Goal: Task Accomplishment & Management: Use online tool/utility

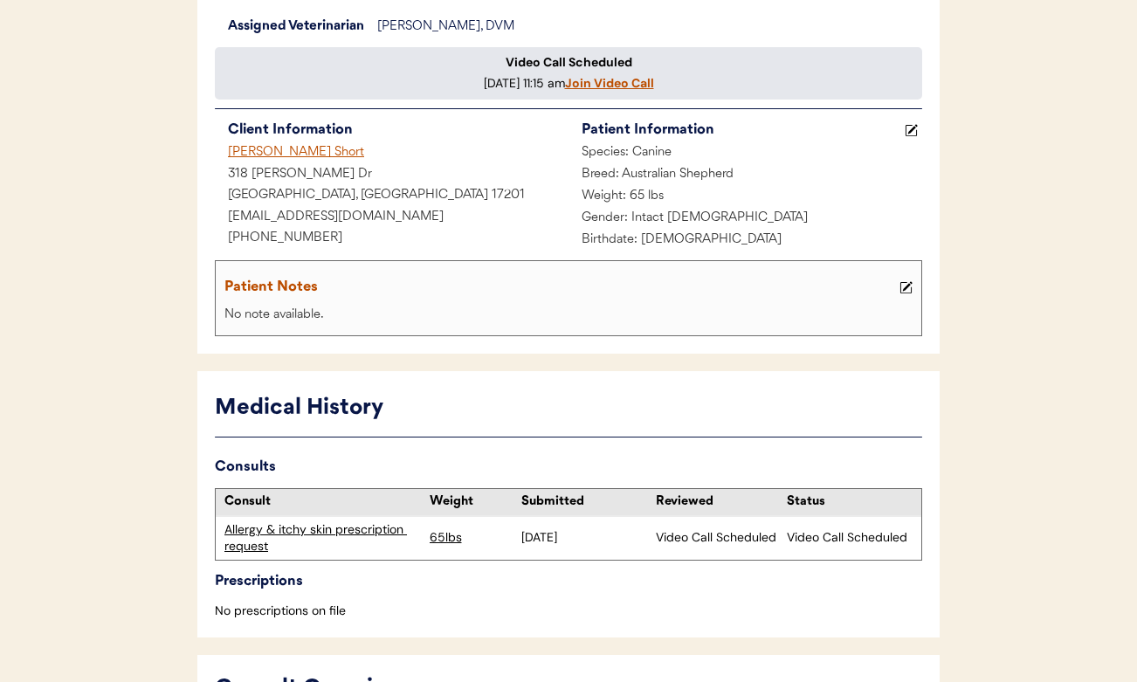
scroll to position [172, 0]
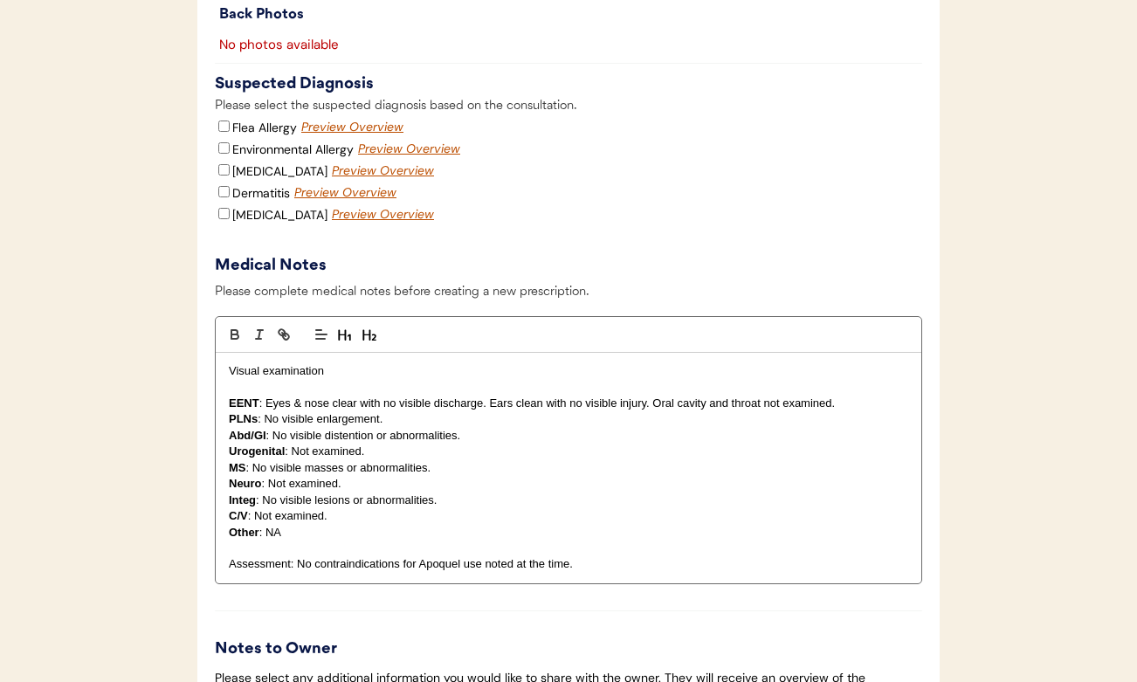
scroll to position [2405, 0]
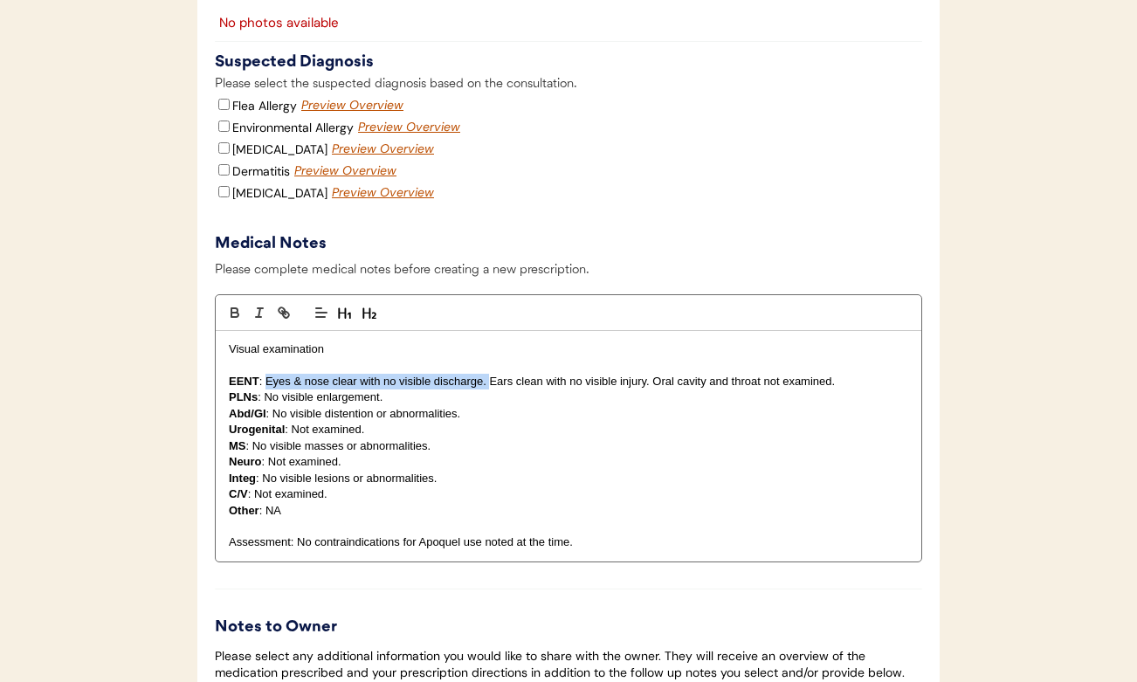
drag, startPoint x: 488, startPoint y: 403, endPoint x: 267, endPoint y: 403, distance: 221.0
click at [267, 390] on p "EENT : Eyes & nose clear with no visible discharge. Ears clean with no visible …" at bounding box center [569, 382] width 680 height 16
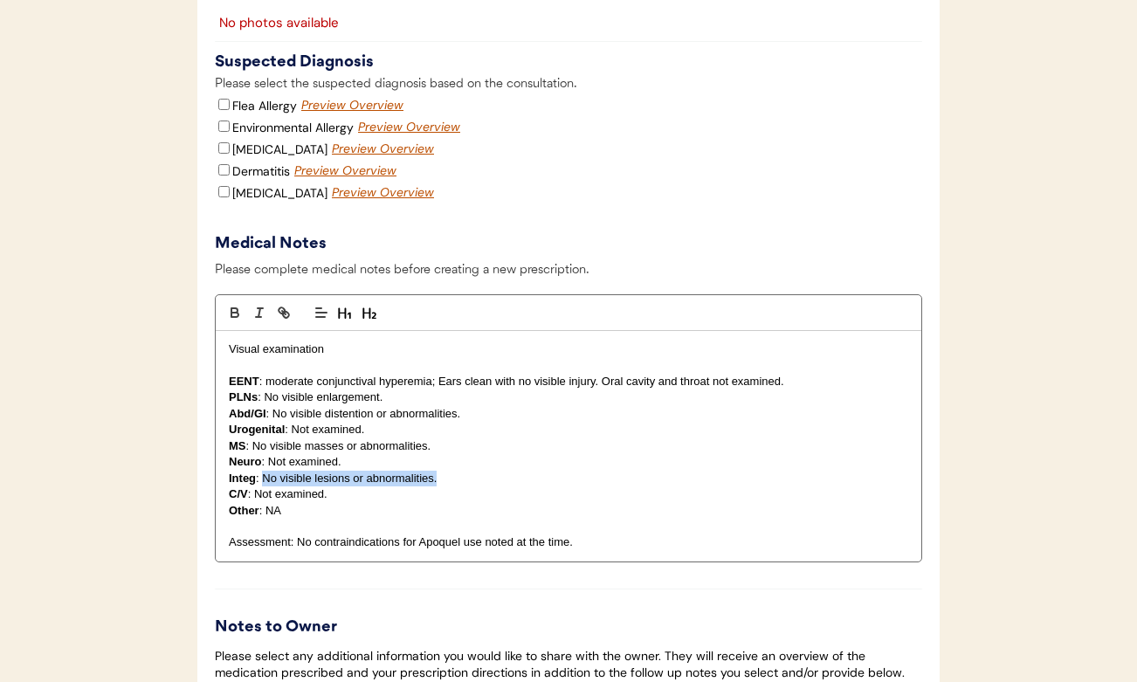
drag, startPoint x: 441, startPoint y: 494, endPoint x: 265, endPoint y: 492, distance: 176.5
click at [265, 487] on p "Integ : No visible lesions or abnormalities." at bounding box center [569, 479] width 680 height 16
drag, startPoint x: 238, startPoint y: 511, endPoint x: 554, endPoint y: 594, distance: 326.9
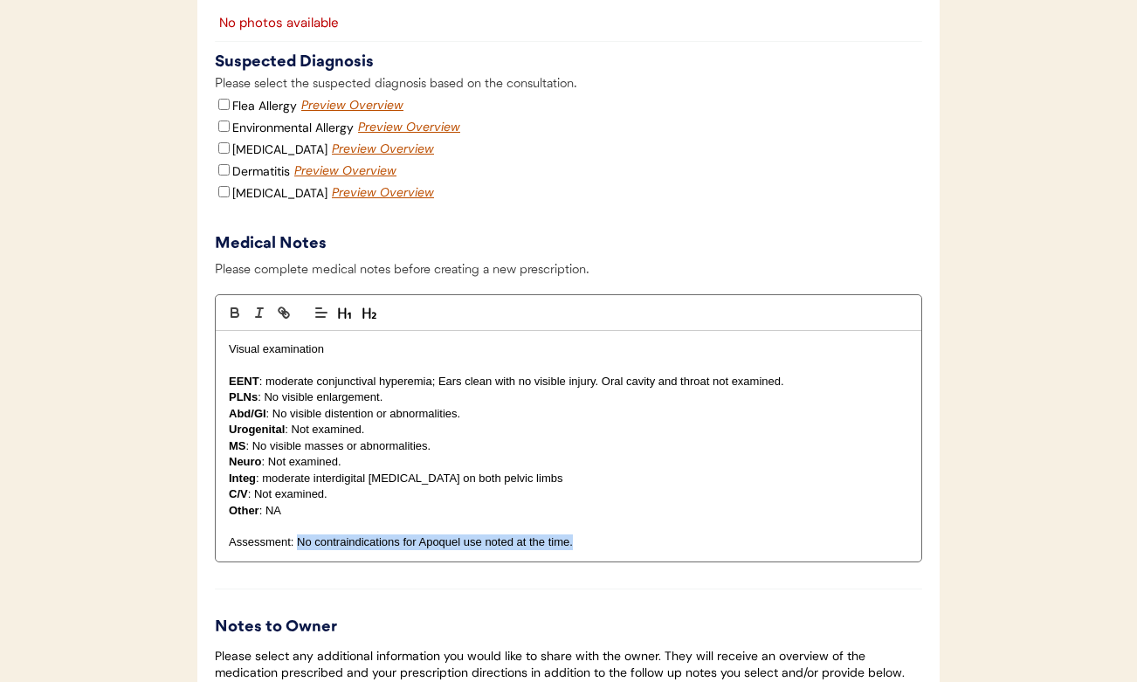
drag, startPoint x: 582, startPoint y: 565, endPoint x: 297, endPoint y: 556, distance: 284.9
click at [297, 550] on p "Assessment: No contraindications for Apoquel use noted at the time." at bounding box center [569, 543] width 680 height 16
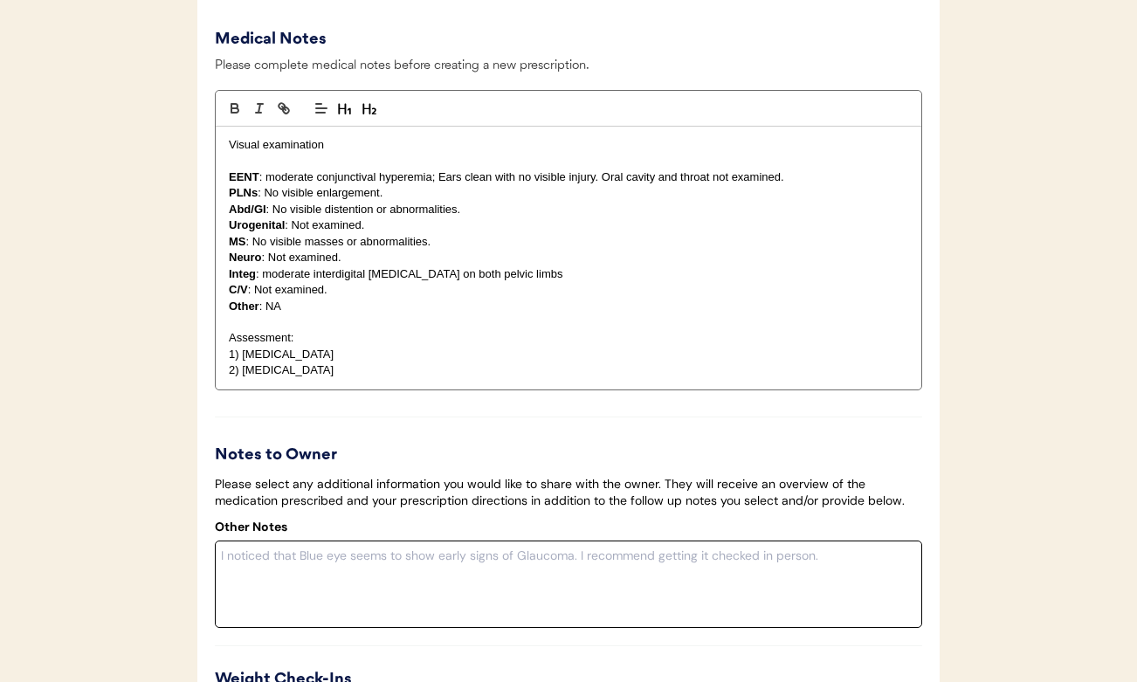
scroll to position [2320, 0]
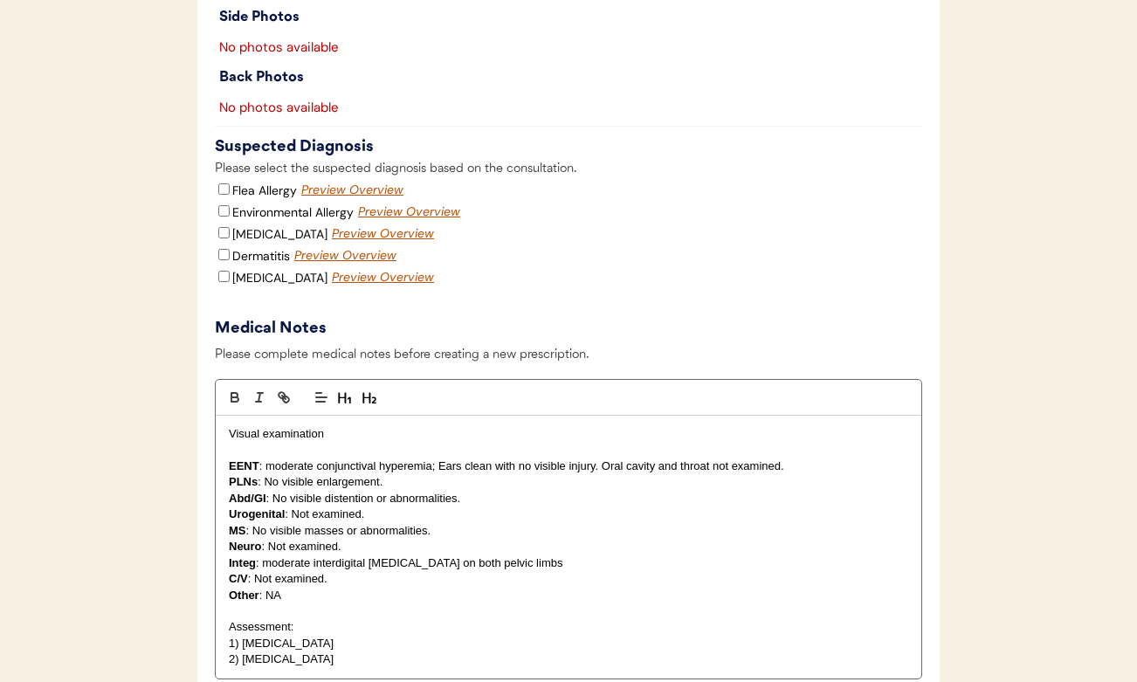
click at [220, 217] on input "Environmental Allergy" at bounding box center [223, 210] width 11 height 11
checkbox input "true"
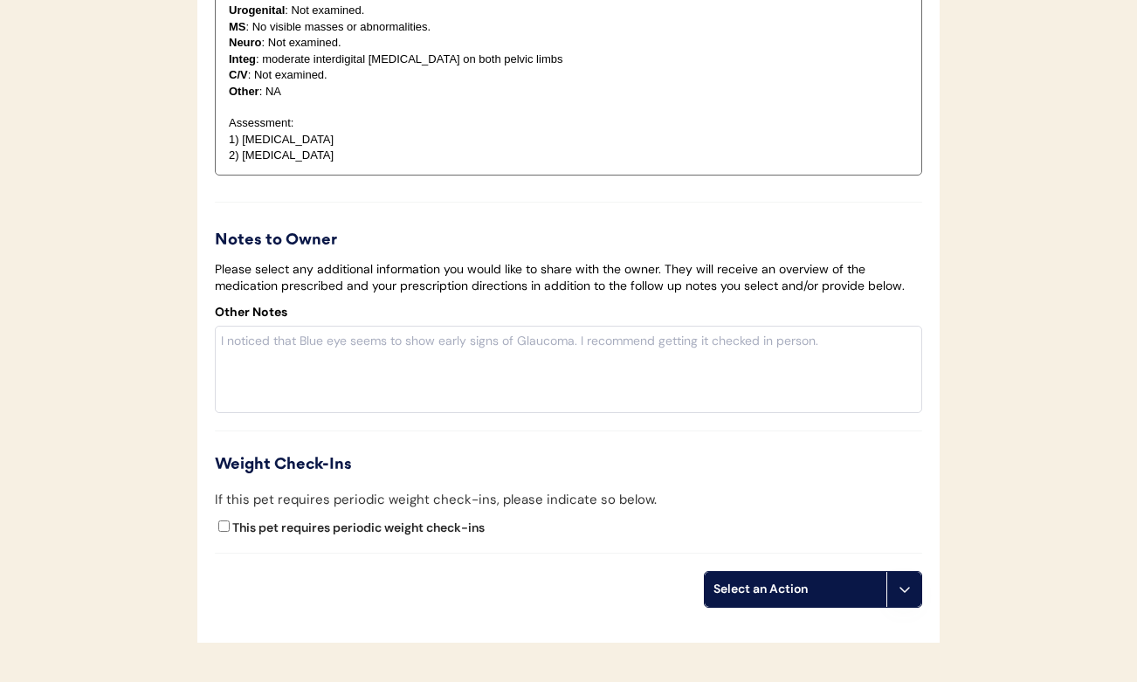
scroll to position [2825, 0]
click at [833, 597] on div "Select an Action" at bounding box center [796, 588] width 164 height 17
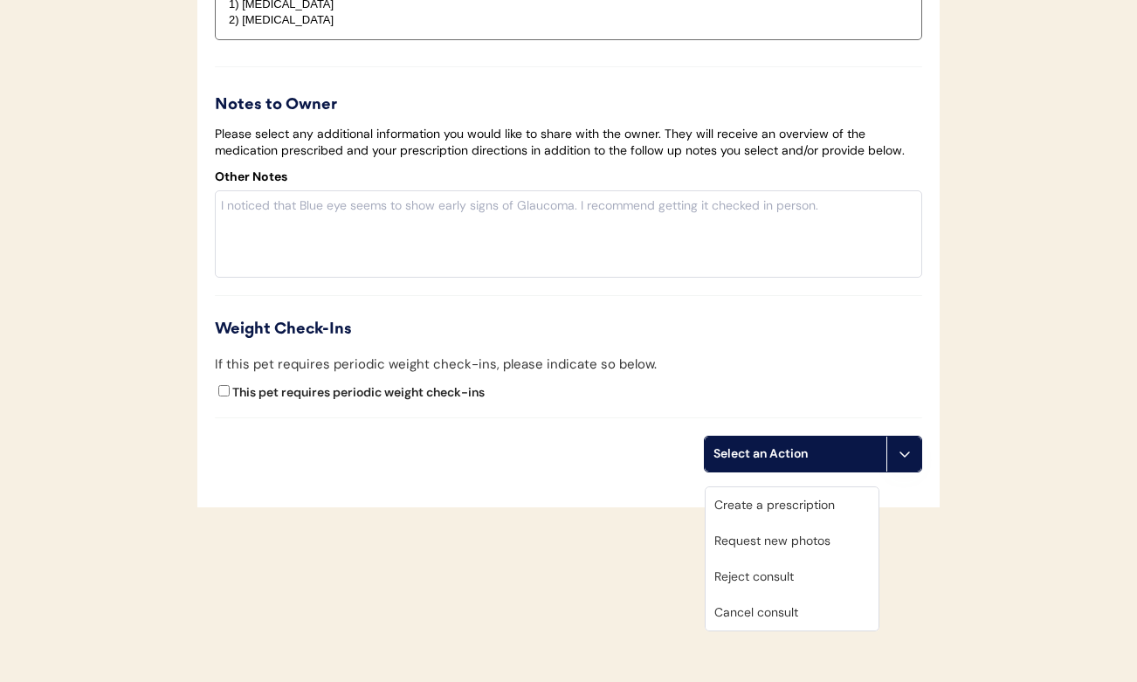
scroll to position [2974, 0]
click at [763, 490] on div "Create a prescription" at bounding box center [792, 505] width 173 height 36
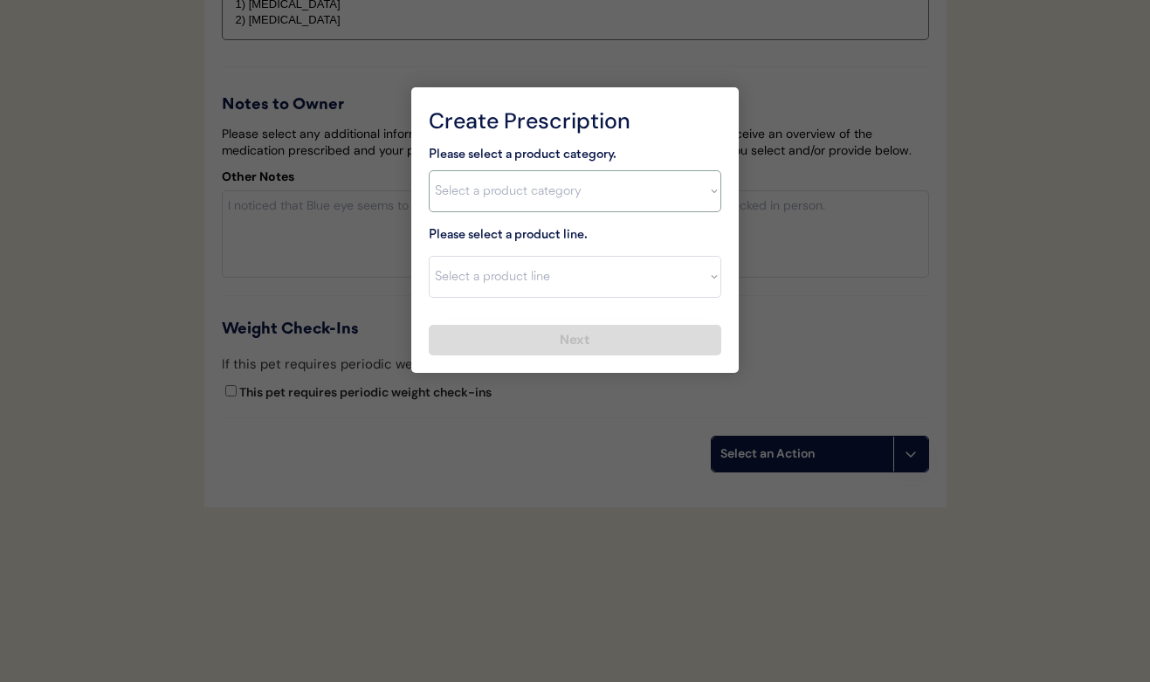
select select ""allergies""
select select ""Apoquel Chewable Tablet""
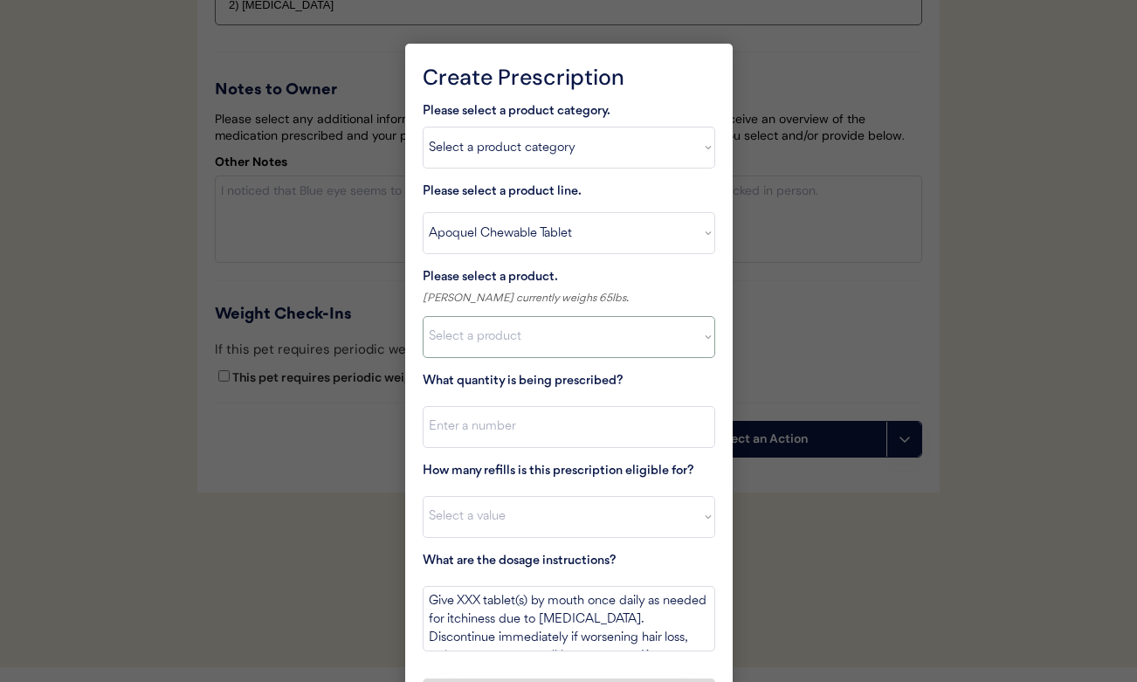
select select ""1348695171700984260__LOOKUP__1718203052189x696095464048789800""
click at [500, 419] on input "input" at bounding box center [569, 426] width 293 height 42
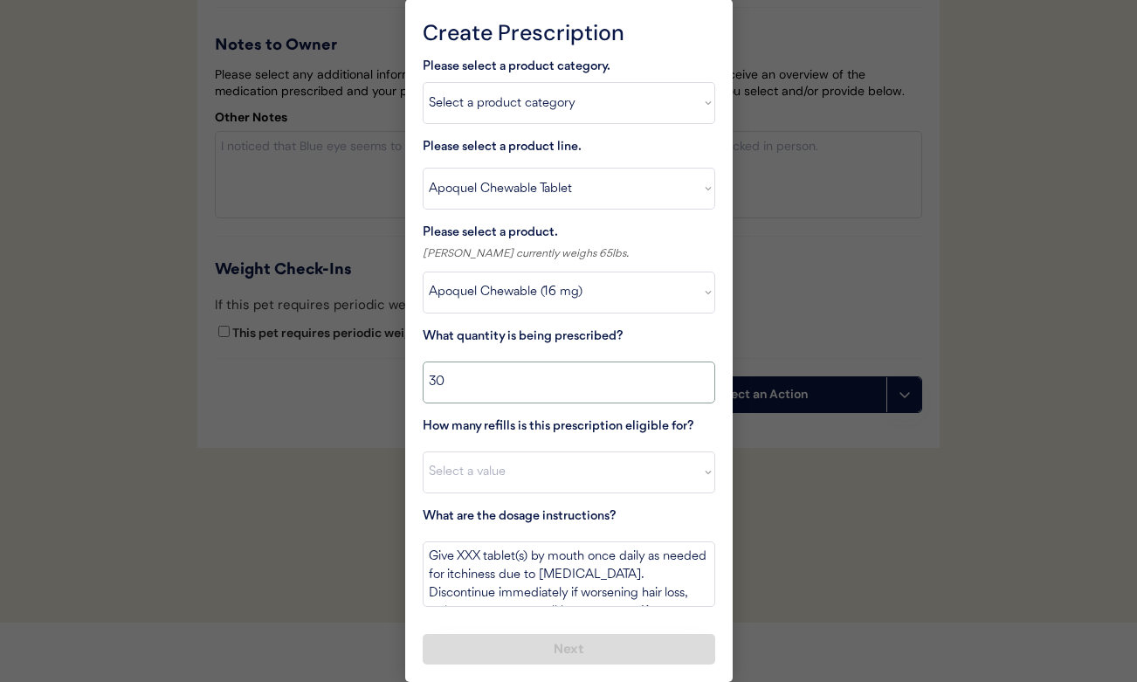
scroll to position [3017, 0]
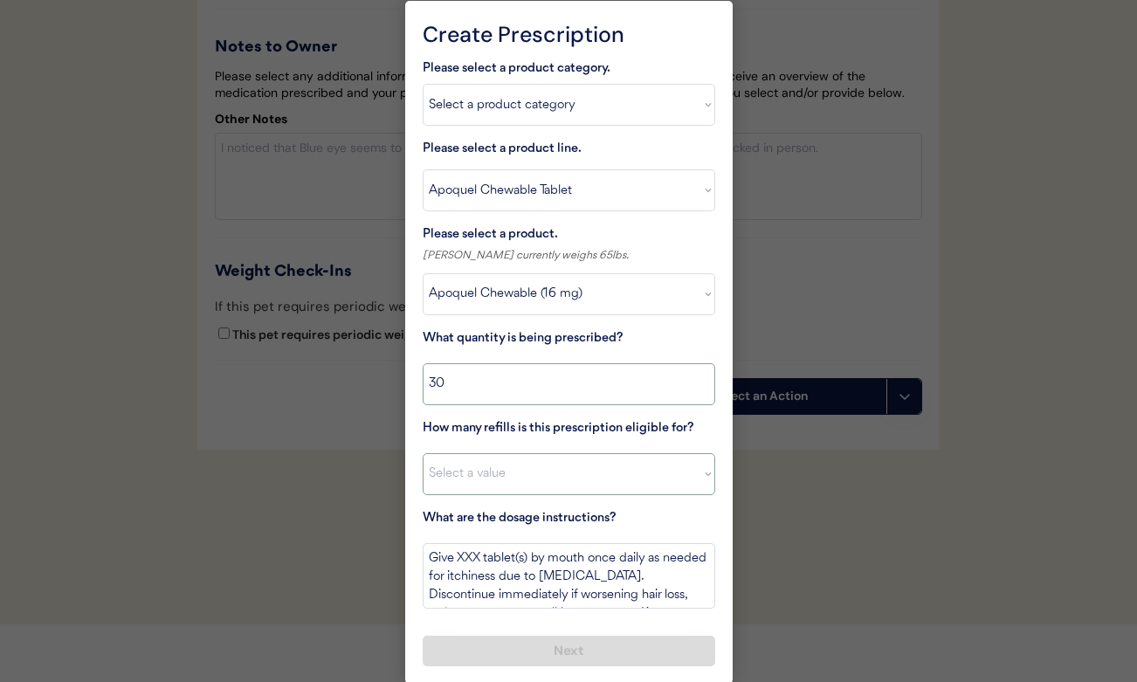
type input "30"
select select "5"
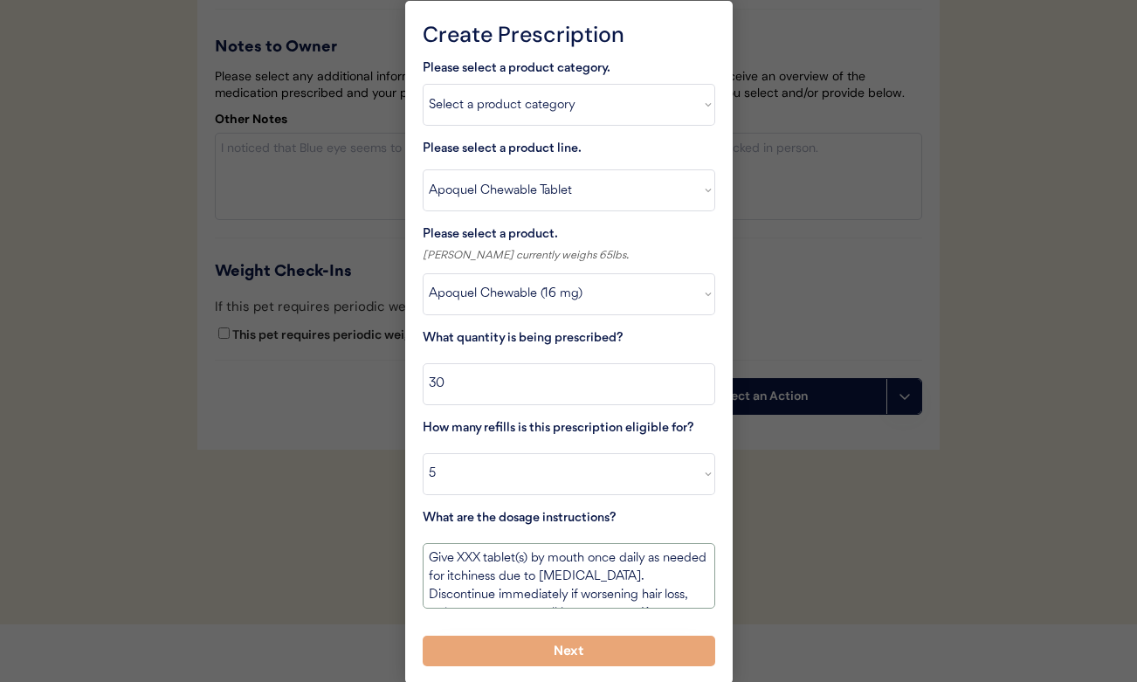
click at [469, 555] on textarea "Give XXX tablet(s) by mouth once daily as needed for itchiness due to allergies…" at bounding box center [569, 576] width 293 height 66
click at [515, 555] on textarea "Give 1 tablet(s) by mouth once daily as needed for itchiness due to allergies. …" at bounding box center [569, 576] width 293 height 66
drag, startPoint x: 561, startPoint y: 556, endPoint x: 739, endPoint y: 710, distance: 235.9
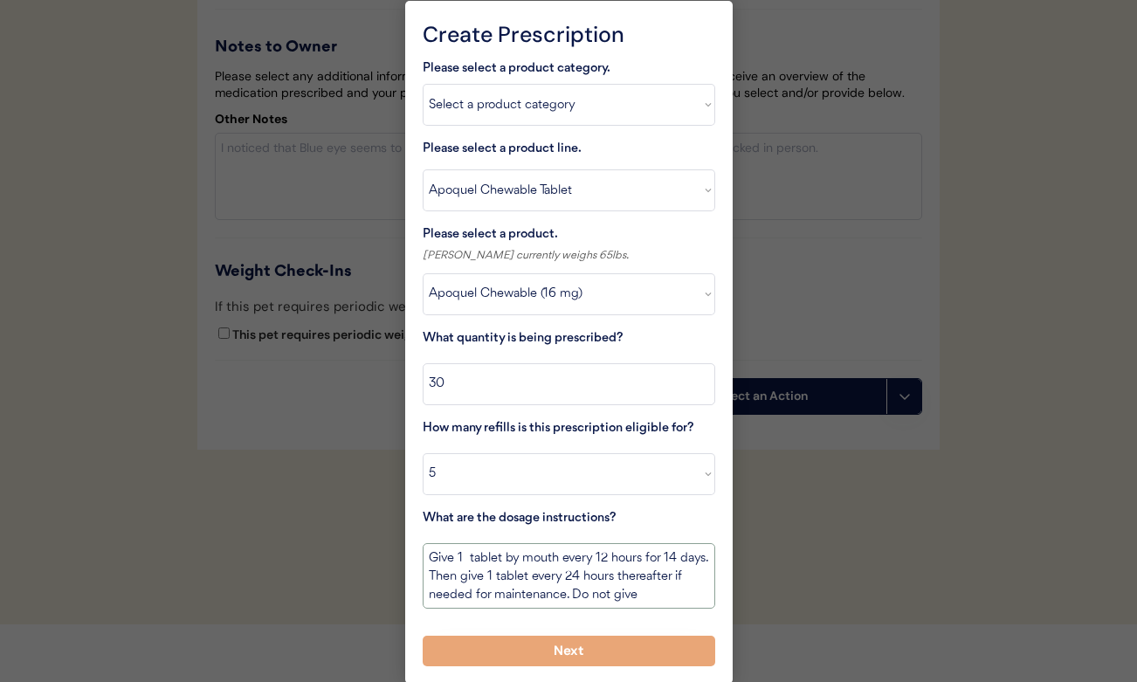
scroll to position [12, 0]
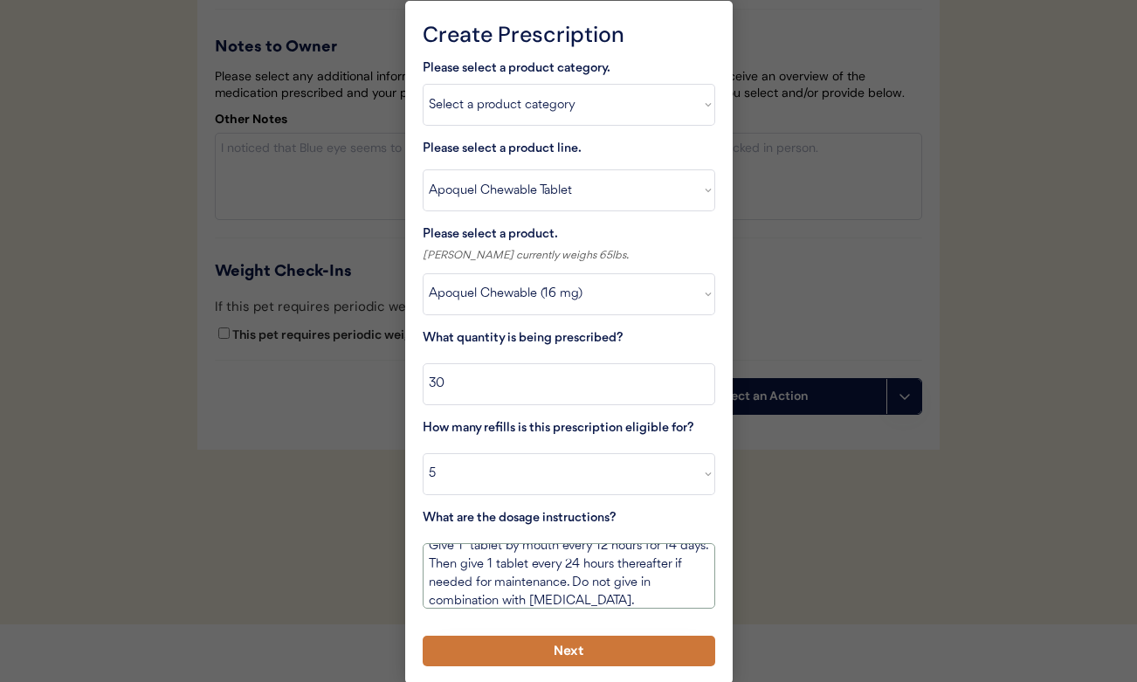
type textarea "Give 1 tablet by mouth every 12 hours for 14 days. Then give 1 tablet every 24 …"
click at [613, 651] on button "Next" at bounding box center [569, 651] width 293 height 31
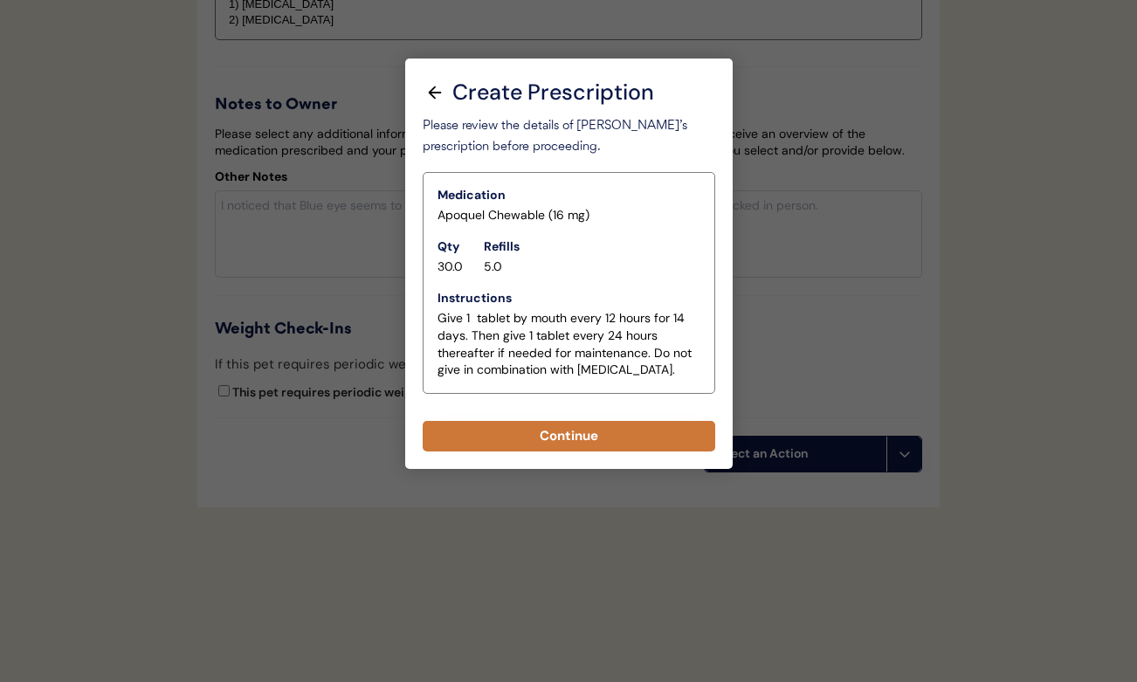
click at [550, 421] on button "Continue" at bounding box center [569, 436] width 293 height 31
select select ""PLACEHOLDER_1427118222253""
type textarea "Give XXX tablet(s) by mouth once daily as needed for itchiness due to allergies…"
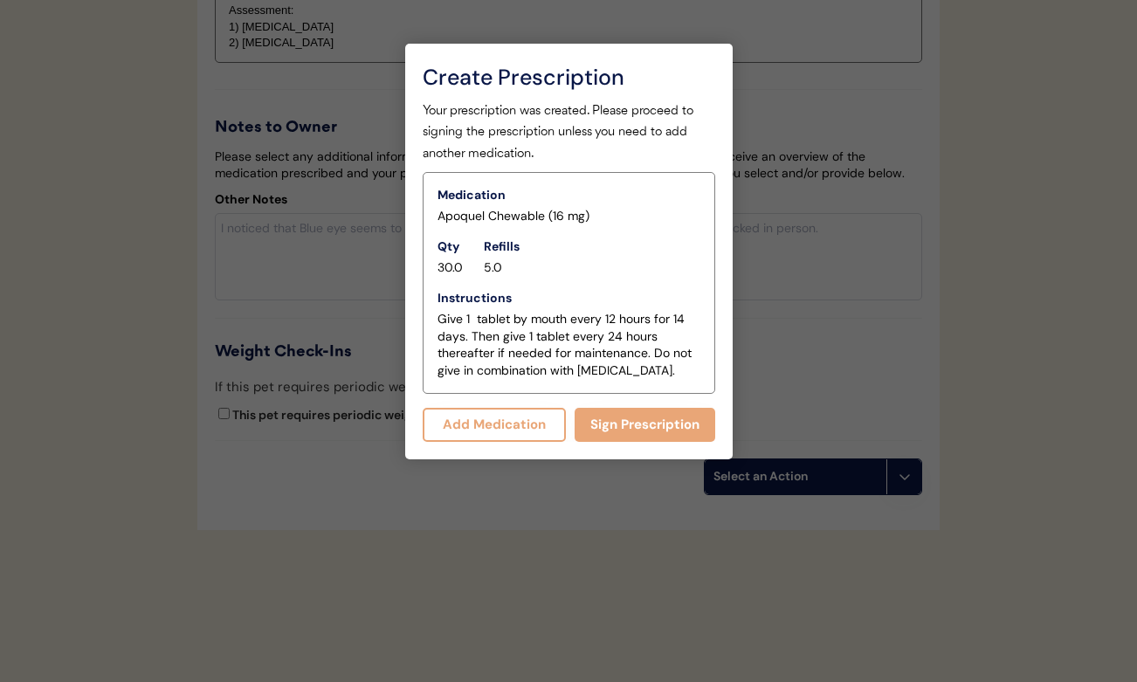
click at [507, 425] on button "Add Medication" at bounding box center [495, 425] width 144 height 34
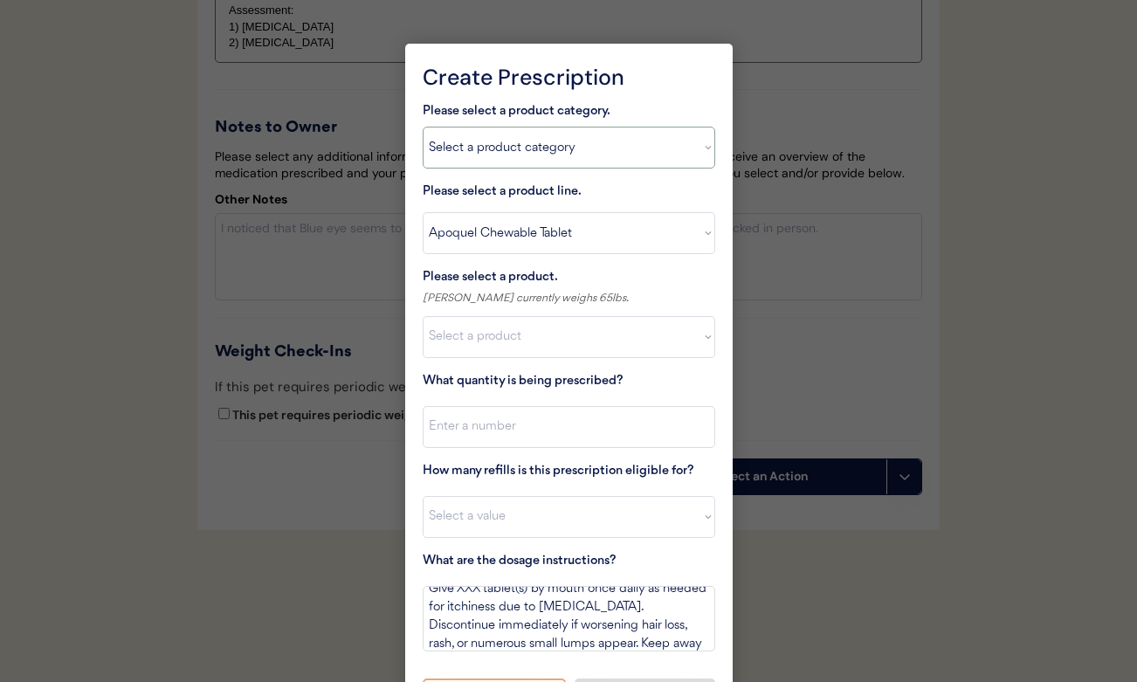
select select ""BLANK_1427118194589""
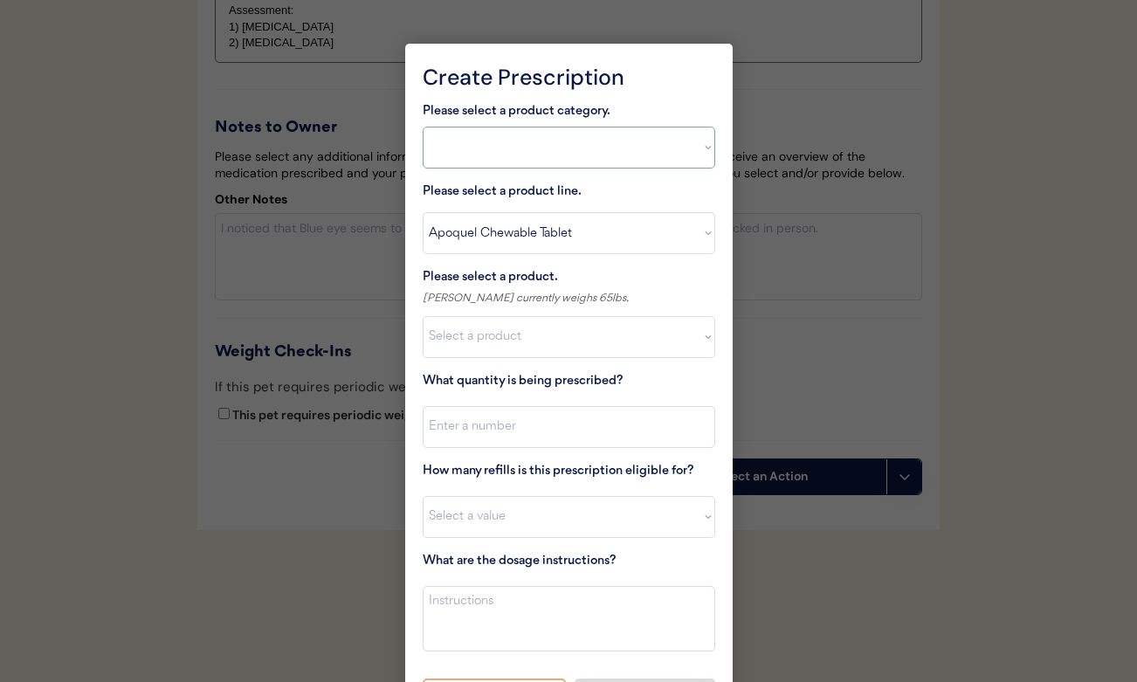
select select ""PLACEHOLDER_1427118222253""
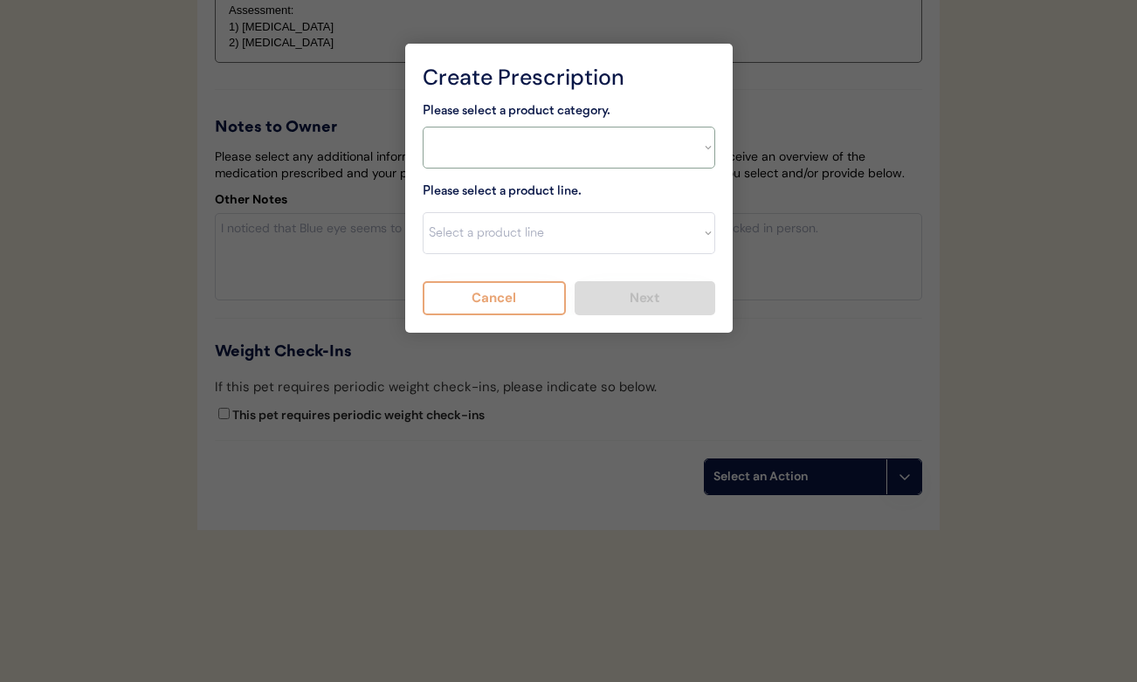
select select ""allergies""
select select ""Prednisone""
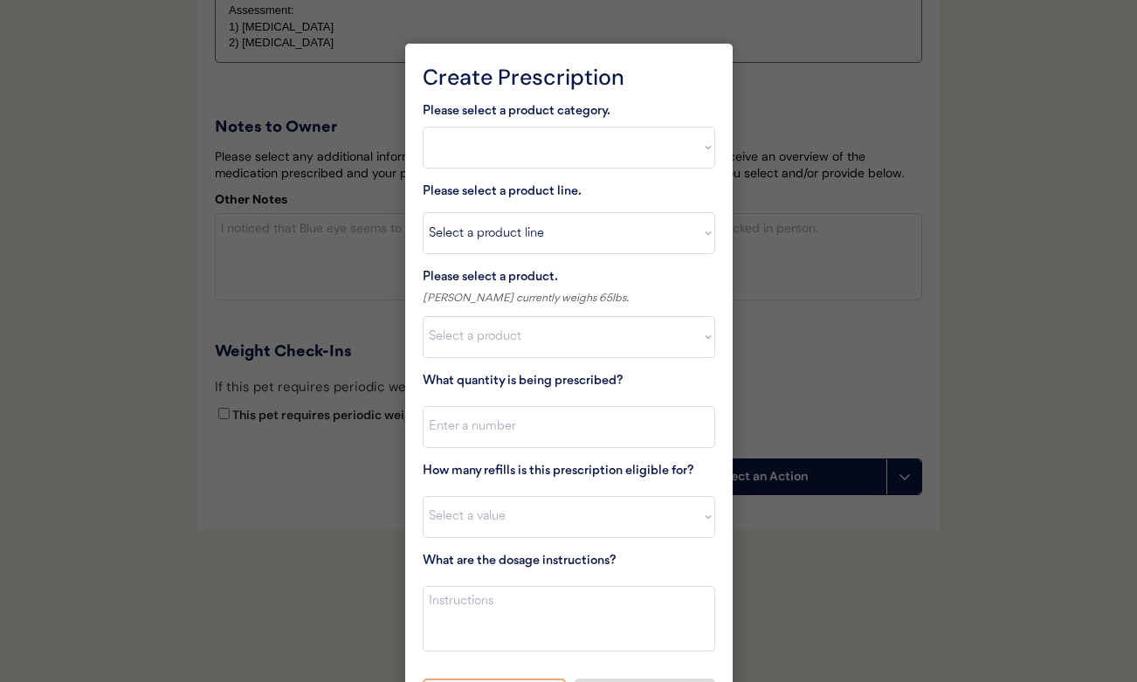
scroll to position [0, 0]
select select ""1348695171700984260__LOOKUP__1720044701986x487208900967641660""
click at [546, 417] on input "input" at bounding box center [569, 427] width 293 height 42
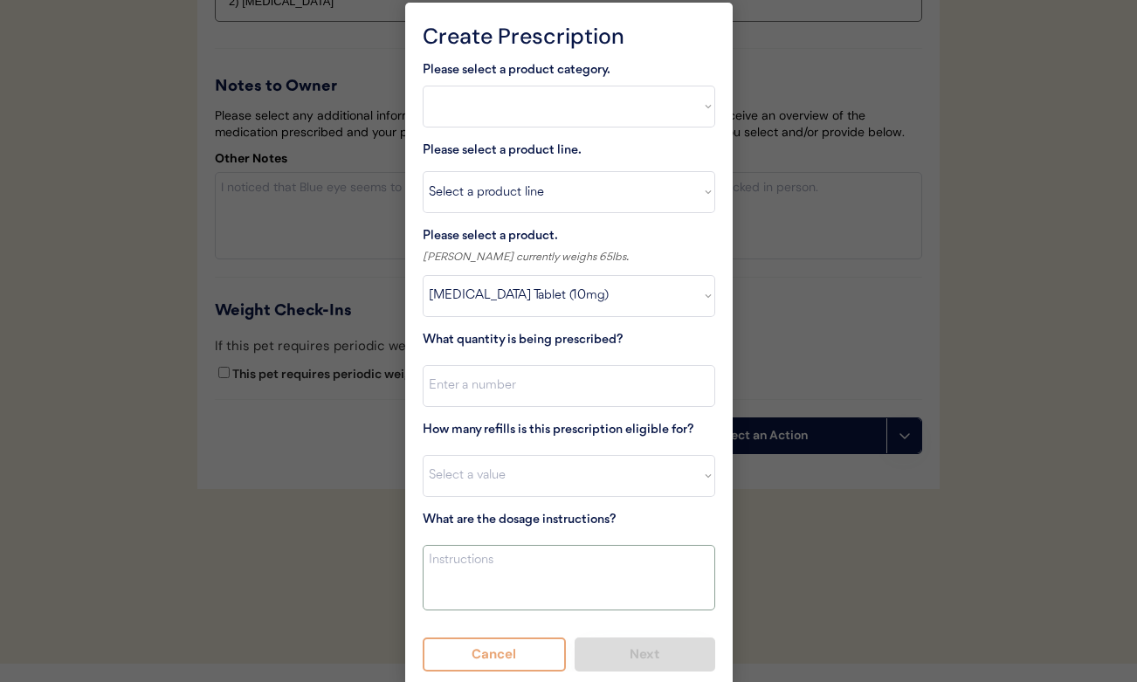
click at [529, 575] on textarea at bounding box center [569, 578] width 293 height 66
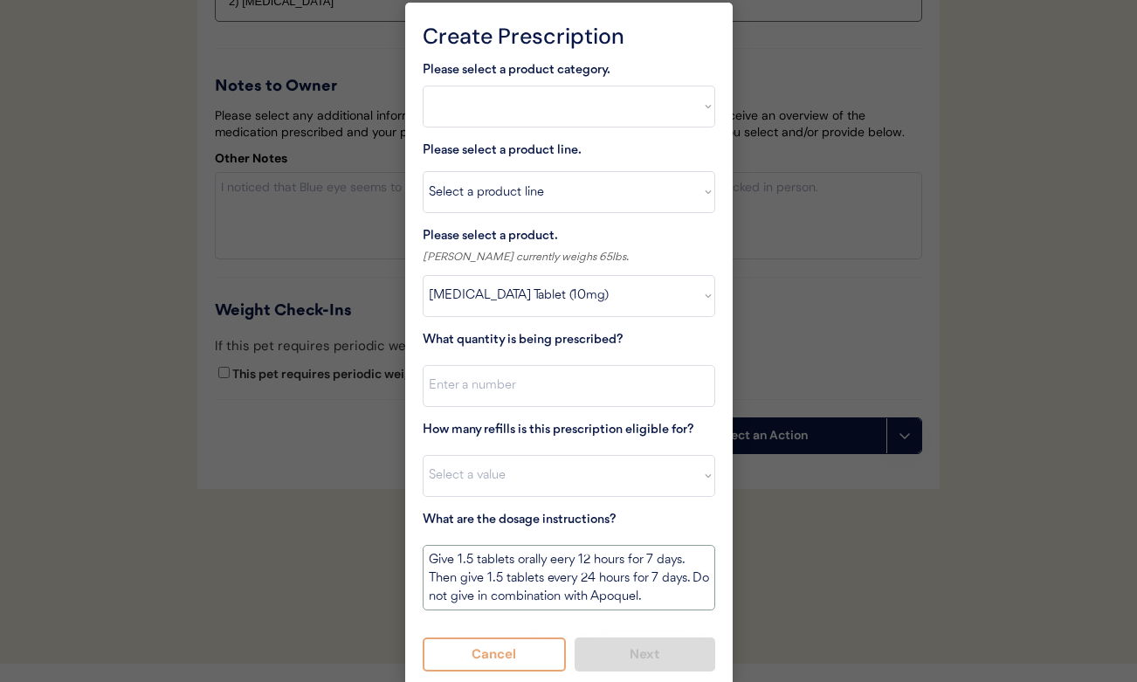
type textarea "Give 1.5 tablets orally eery 12 hours for 7 days. Then give 1.5 tablets every 2…"
click at [487, 381] on input "input" at bounding box center [569, 386] width 293 height 42
type input "21"
select select "0"
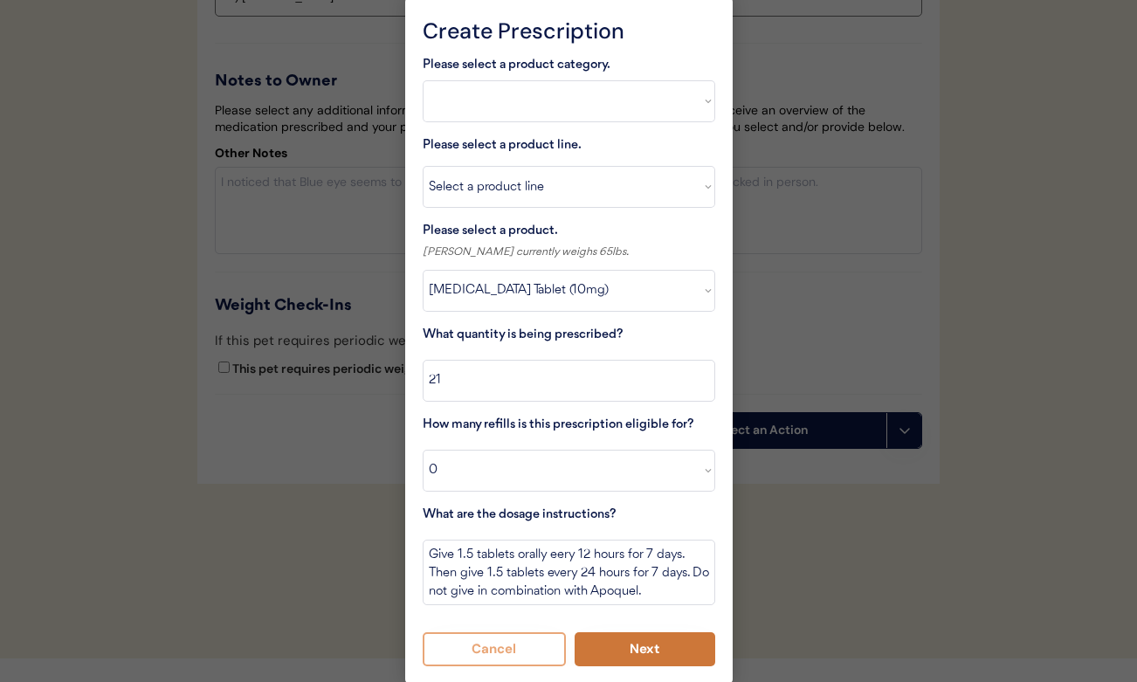
click at [620, 648] on button "Next" at bounding box center [645, 649] width 141 height 34
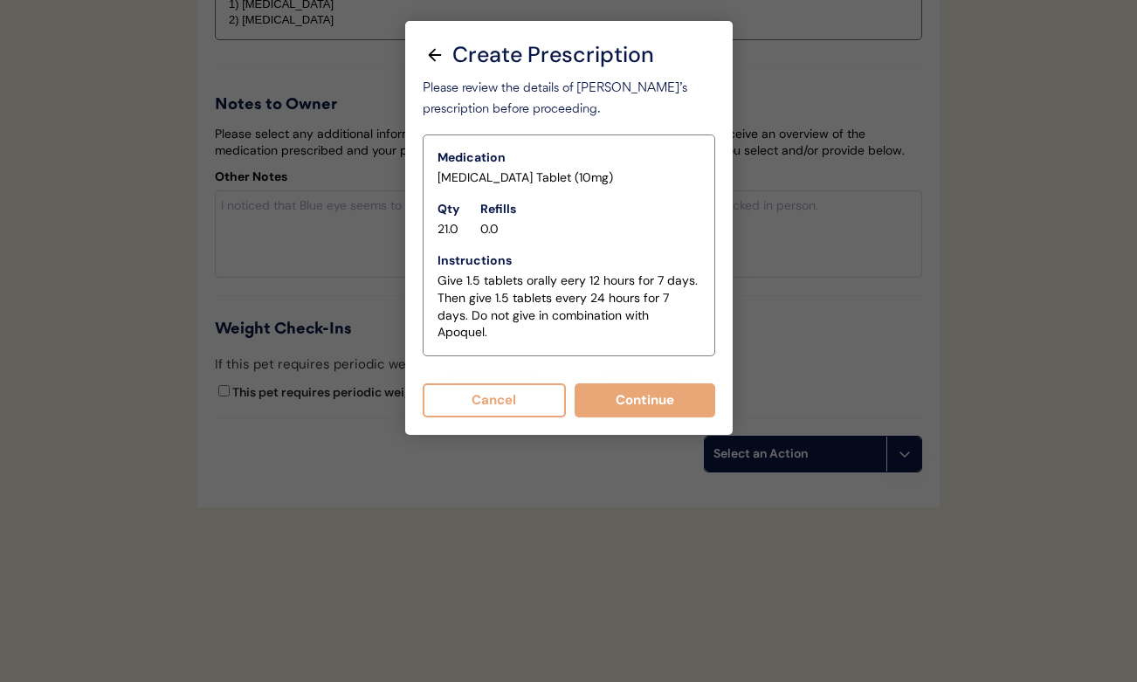
scroll to position [3012, 0]
click at [607, 383] on button "Continue" at bounding box center [645, 400] width 141 height 34
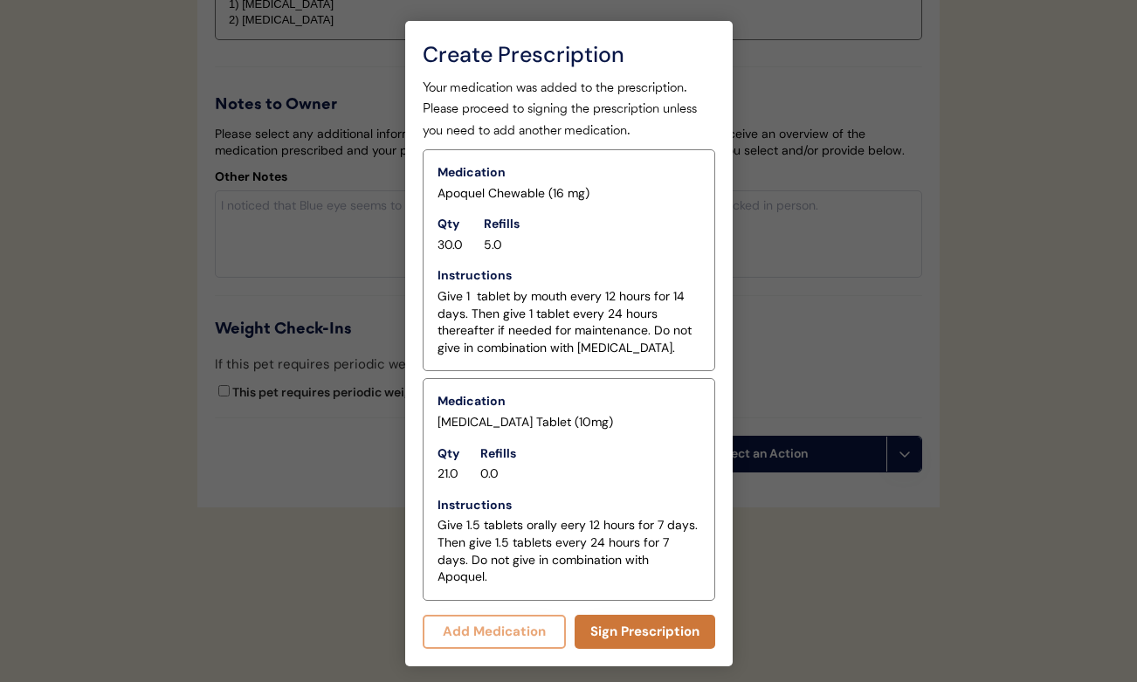
click at [617, 615] on button "Sign Prescription" at bounding box center [645, 632] width 141 height 34
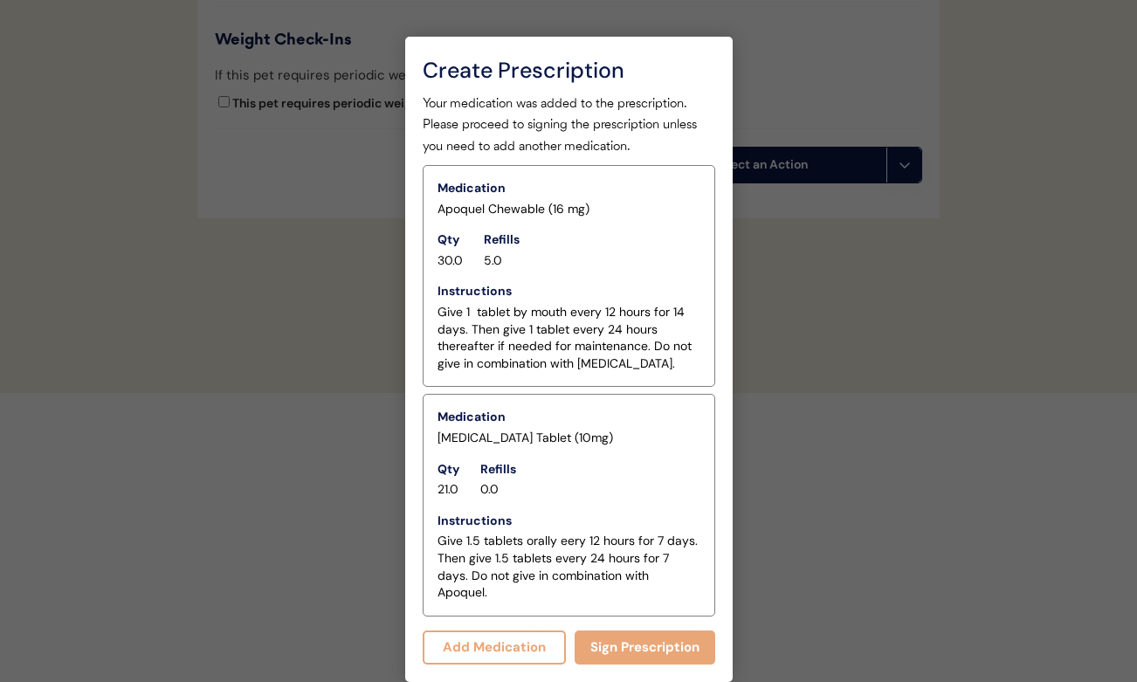
scroll to position [2953, 0]
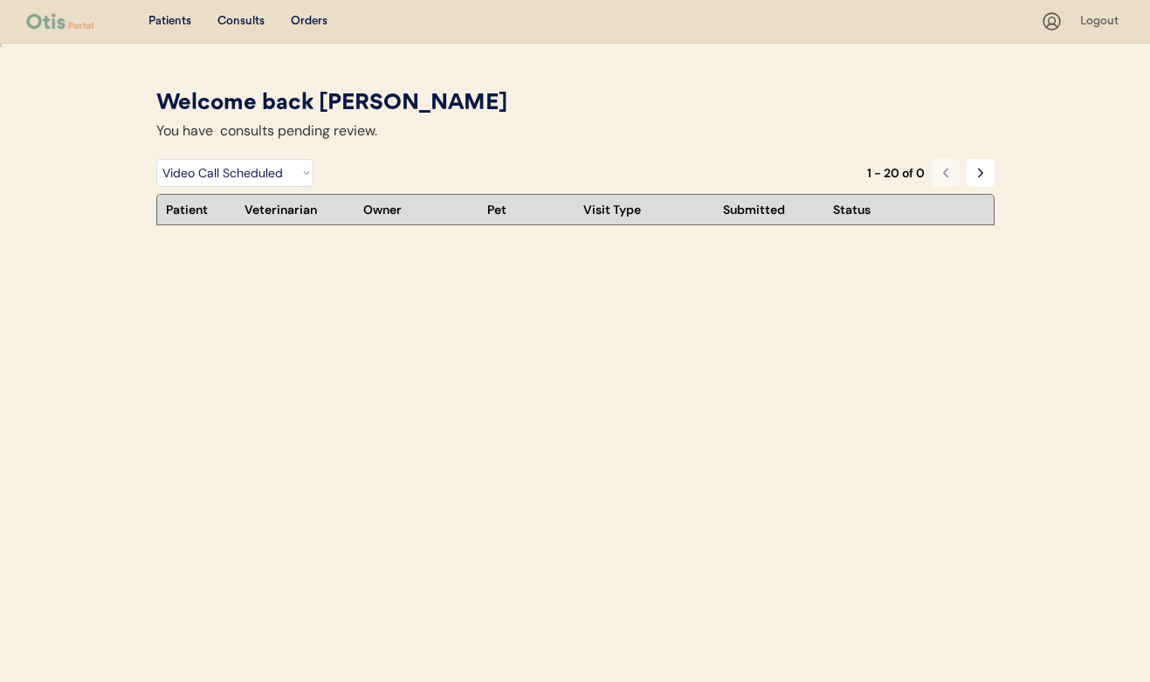
select select ""video_call_scheduled""
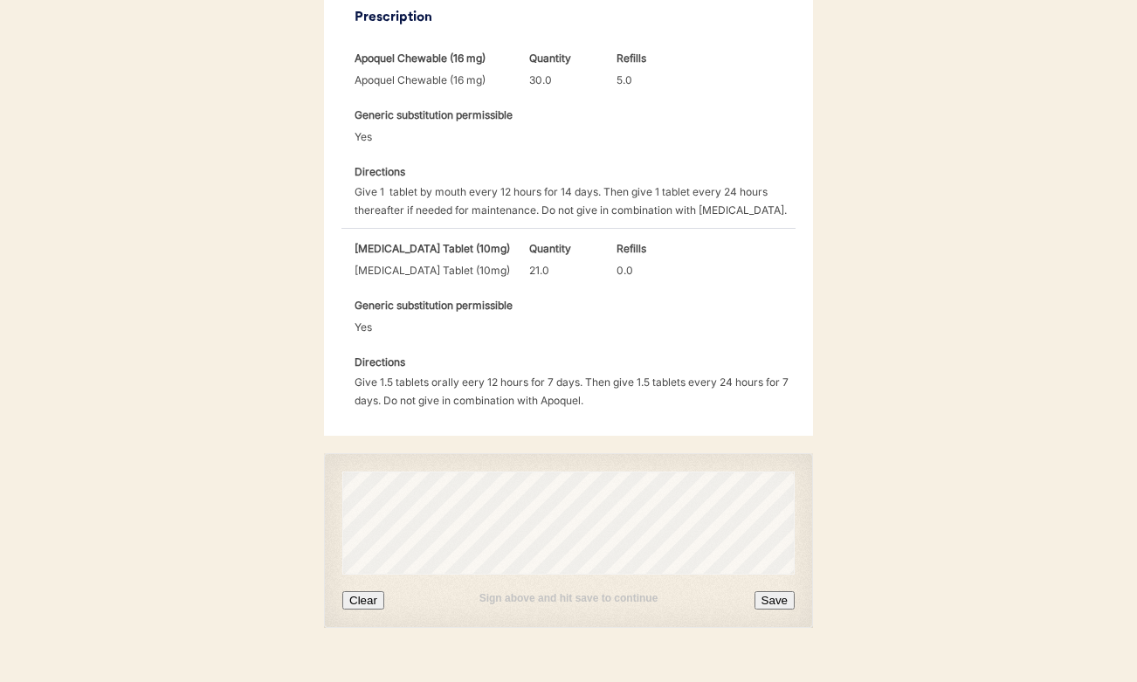
scroll to position [563, 0]
click at [362, 592] on button "Clear" at bounding box center [363, 601] width 42 height 18
click at [768, 592] on button "Save" at bounding box center [775, 601] width 40 height 18
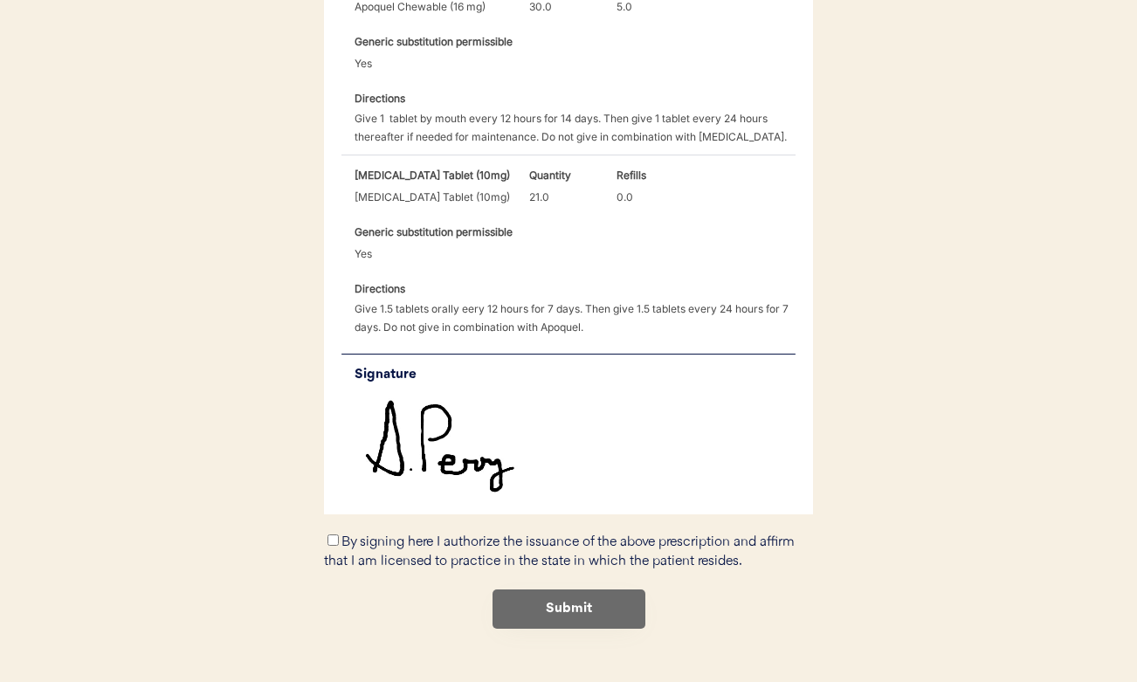
scroll to position [635, 0]
click at [360, 534] on div "By signing here I authorize the issuance of the above prescription and affirm t…" at bounding box center [568, 554] width 489 height 40
click at [335, 534] on div "By signing here I authorize the issuance of the above prescription and affirm t…" at bounding box center [568, 554] width 489 height 40
click at [333, 536] on input "By signing here I authorize the issuance of the above prescription and affirm t…" at bounding box center [333, 541] width 11 height 11
checkbox input "true"
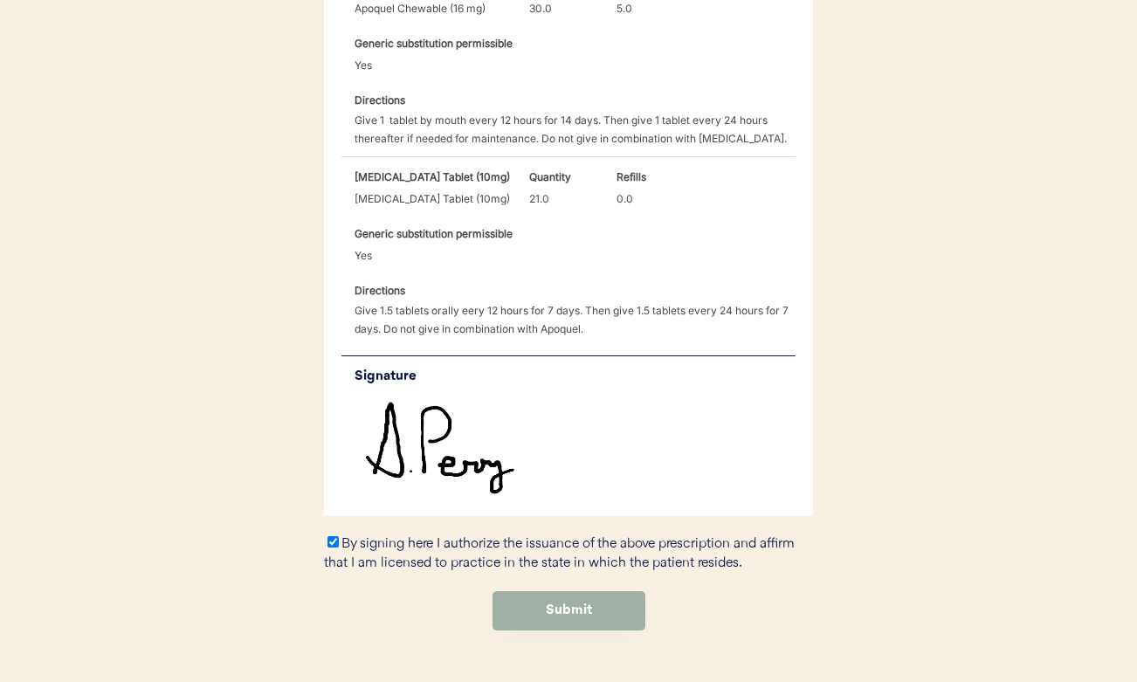
click at [542, 591] on button "Submit" at bounding box center [569, 610] width 153 height 39
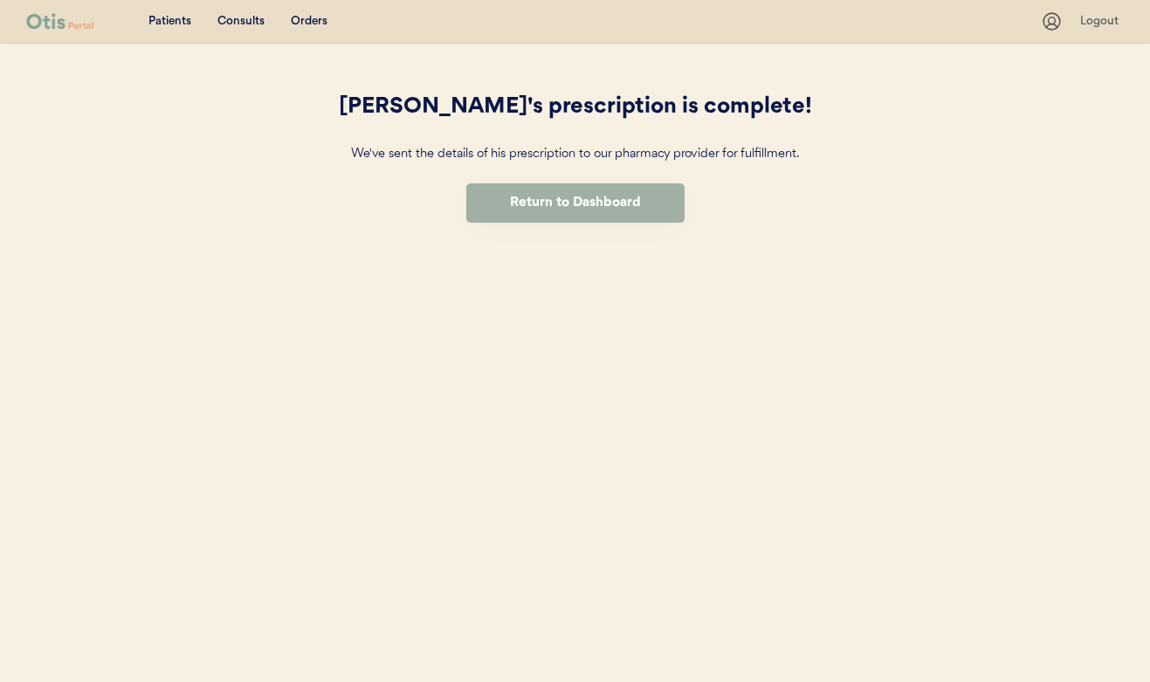
click at [552, 204] on button "Return to Dashboard" at bounding box center [575, 202] width 218 height 39
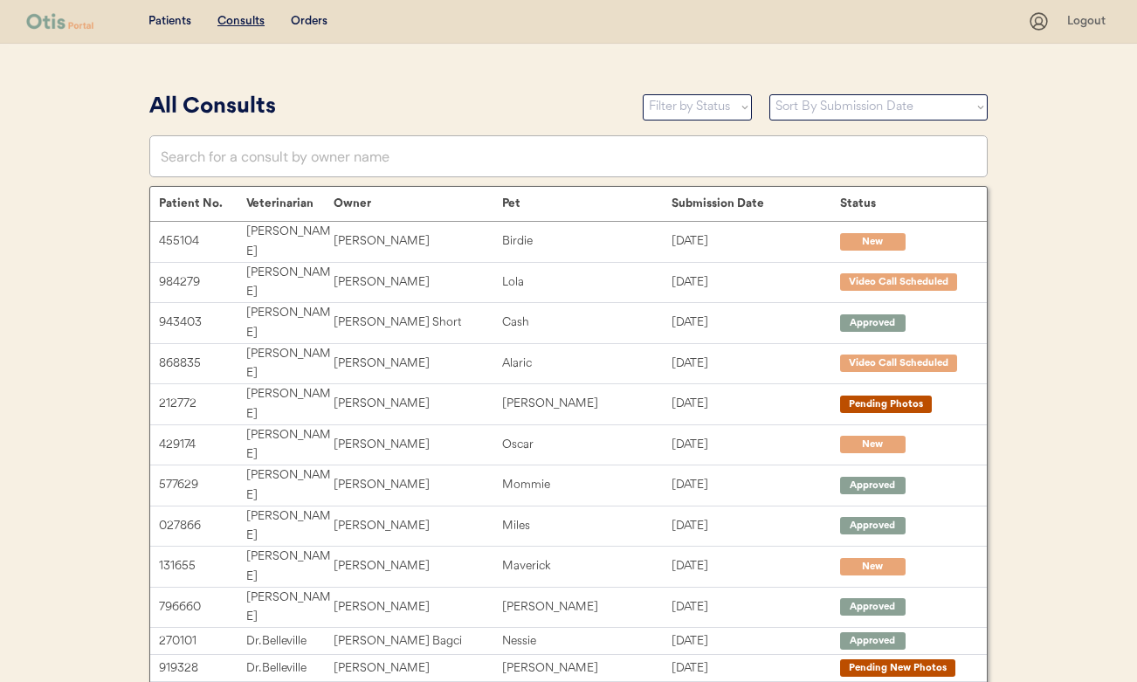
click at [251, 22] on u "Consults" at bounding box center [241, 21] width 47 height 12
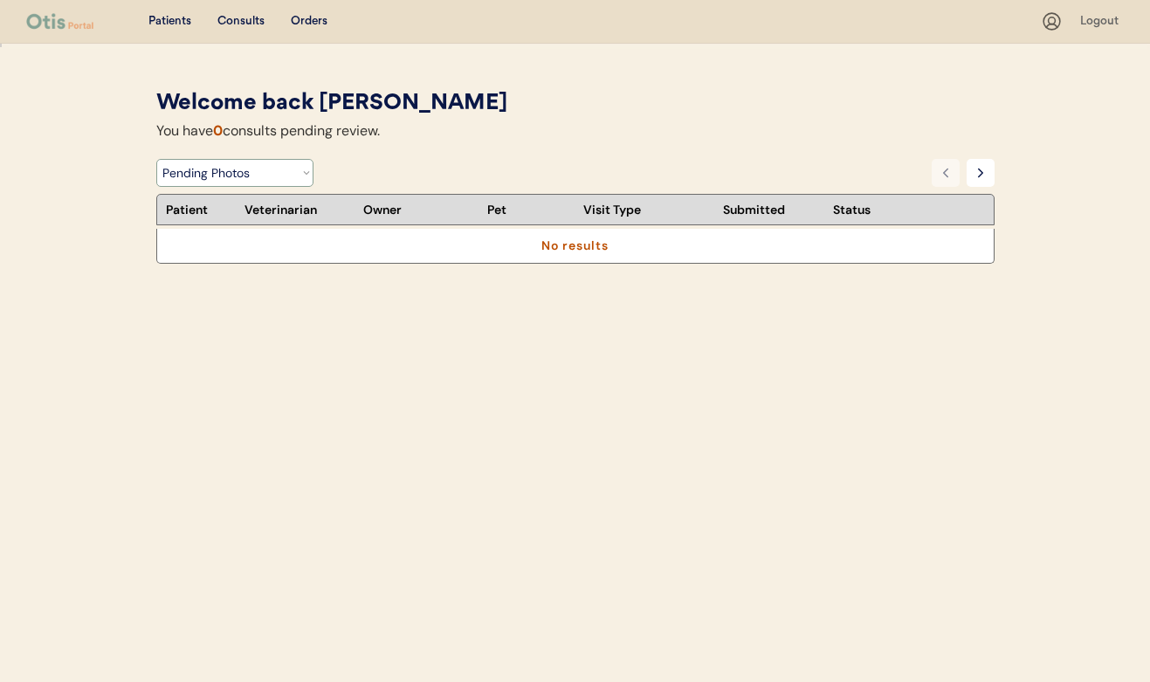
select select ""under_review""
